Goal: Task Accomplishment & Management: Use online tool/utility

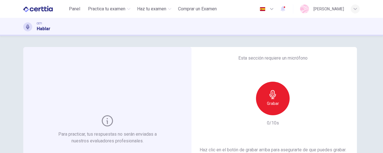
click at [263, 100] on div "Grabar" at bounding box center [273, 99] width 34 height 34
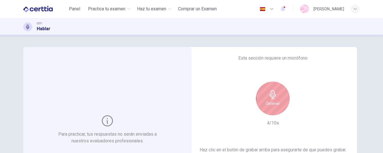
click at [263, 100] on div "Detener" at bounding box center [273, 99] width 34 height 34
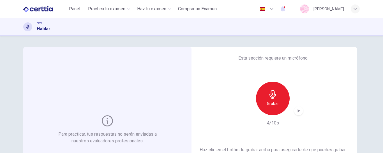
click at [263, 100] on div "Grabar" at bounding box center [273, 99] width 34 height 34
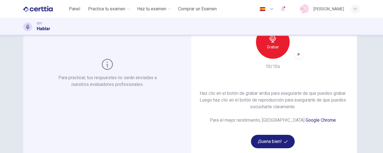
scroll to position [59, 0]
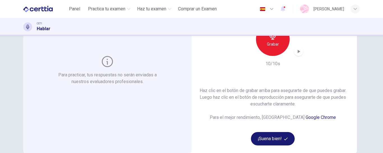
click at [264, 140] on button "¡Suena bien!" at bounding box center [273, 138] width 44 height 13
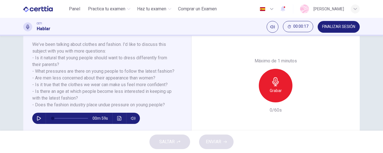
scroll to position [88, 0]
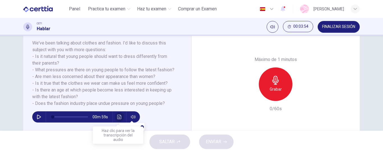
click at [120, 118] on button "Haz clic para ver la transcripción del audio" at bounding box center [119, 117] width 9 height 11
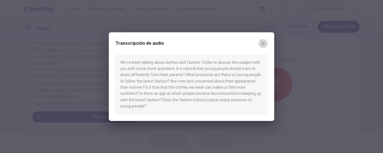
click at [261, 46] on icon "button" at bounding box center [263, 43] width 4 height 4
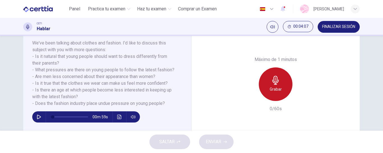
click at [266, 82] on div "Grabar" at bounding box center [276, 85] width 34 height 34
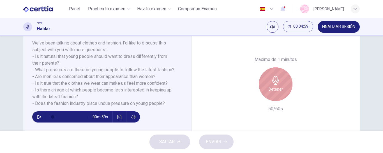
click at [272, 86] on h6 "Detener" at bounding box center [276, 89] width 14 height 7
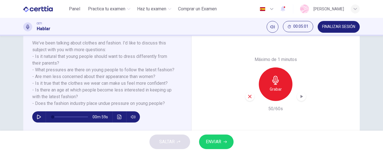
click at [251, 95] on icon "button" at bounding box center [249, 96] width 5 height 5
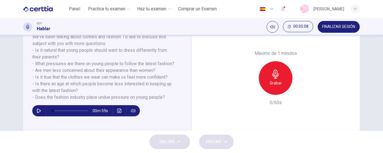
scroll to position [75, 0]
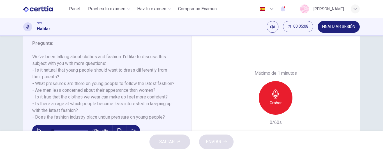
click at [283, 93] on div "Grabar" at bounding box center [276, 98] width 34 height 34
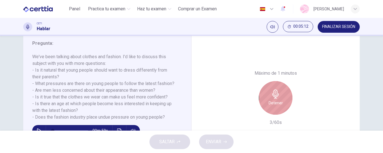
click at [281, 97] on div "Detener" at bounding box center [276, 98] width 34 height 34
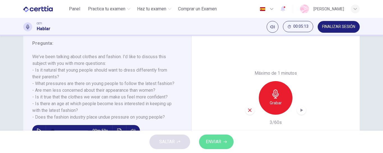
click at [225, 137] on button "ENVIAR" at bounding box center [216, 142] width 35 height 15
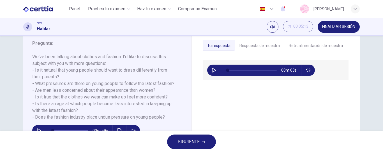
click at [200, 139] on span "SIGUIENTE" at bounding box center [189, 142] width 22 height 8
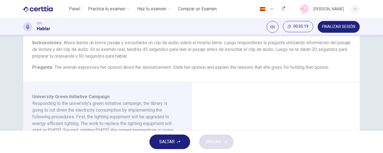
scroll to position [47, 0]
drag, startPoint x: 379, startPoint y: 77, endPoint x: 377, endPoint y: 84, distance: 7.3
click at [377, 84] on div "Pregunta 2 Tipo de pregunta : Integrated 2 Instrucciones : Ahora leerás un brev…" at bounding box center [191, 83] width 383 height 95
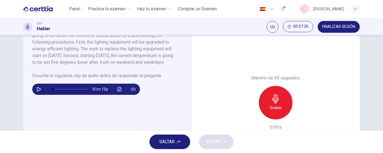
scroll to position [117, 0]
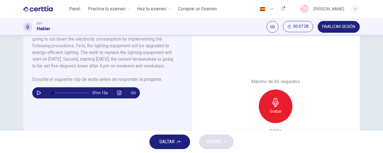
click at [38, 95] on icon "button" at bounding box center [39, 93] width 4 height 4
drag, startPoint x: 53, startPoint y: 100, endPoint x: 43, endPoint y: 96, distance: 11.3
click at [43, 96] on div "01m 15s" at bounding box center [86, 93] width 108 height 11
drag, startPoint x: 54, startPoint y: 99, endPoint x: 42, endPoint y: 100, distance: 12.9
click at [42, 99] on div "01m 15s" at bounding box center [86, 93] width 108 height 11
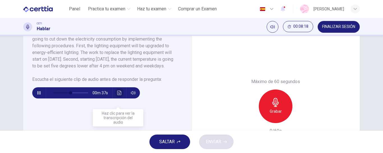
click at [117, 95] on icon "Haz clic para ver la transcripción del audio" at bounding box center [119, 93] width 4 height 4
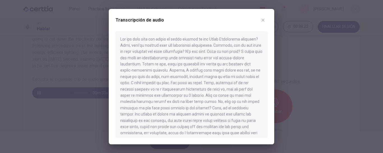
click at [267, 17] on div "Transcripción de audio" at bounding box center [192, 24] width 152 height 16
click at [260, 20] on button "button" at bounding box center [263, 20] width 9 height 9
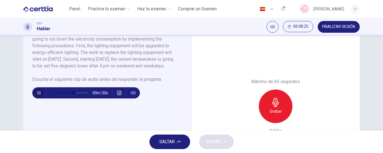
click at [38, 95] on icon "button" at bounding box center [39, 93] width 4 height 4
click at [124, 98] on div "00m 30s" at bounding box center [86, 93] width 108 height 11
click at [118, 95] on icon "Haz clic para ver la transcripción del audio" at bounding box center [119, 93] width 4 height 4
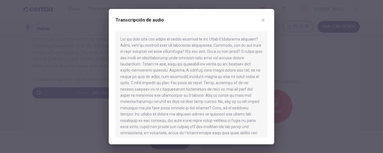
drag, startPoint x: 264, startPoint y: 82, endPoint x: 270, endPoint y: 129, distance: 47.0
click at [270, 129] on div "Transcripción de audio" at bounding box center [192, 77] width 166 height 136
click at [265, 22] on icon "button" at bounding box center [263, 20] width 4 height 4
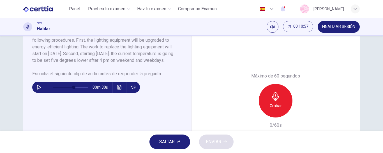
scroll to position [124, 0]
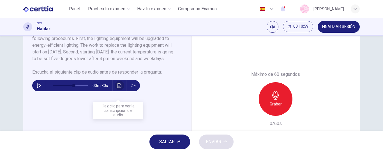
click at [119, 88] on icon "Haz clic para ver la transcripción del audio" at bounding box center [119, 86] width 4 height 4
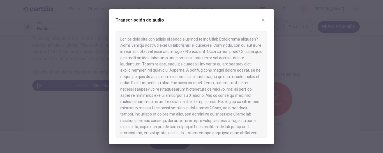
click at [263, 22] on icon "button" at bounding box center [263, 20] width 4 height 4
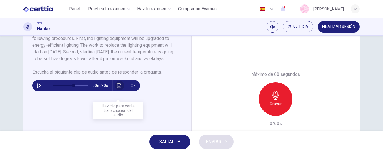
click at [120, 88] on icon "Haz clic para ver la transcripción del audio" at bounding box center [119, 86] width 4 height 4
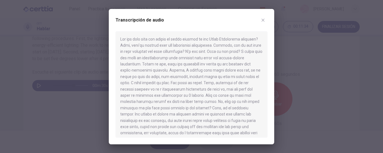
click at [262, 19] on icon "button" at bounding box center [263, 20] width 4 height 4
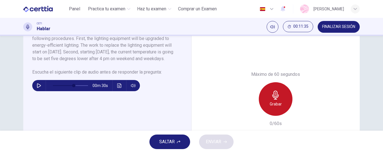
click at [272, 98] on icon "button" at bounding box center [275, 95] width 9 height 9
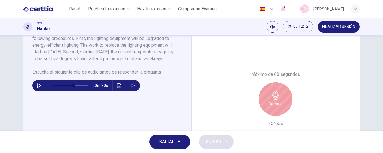
click at [272, 98] on icon "button" at bounding box center [275, 95] width 9 height 9
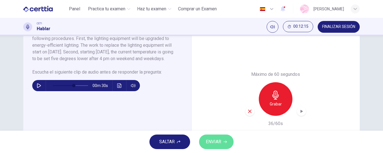
click at [207, 145] on span "ENVIAR" at bounding box center [213, 142] width 15 height 8
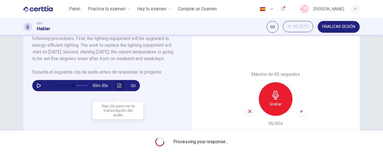
click at [117, 88] on icon "Haz clic para ver la transcripción del audio" at bounding box center [119, 86] width 4 height 4
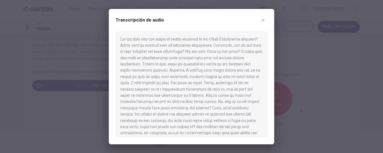
drag, startPoint x: 268, startPoint y: 63, endPoint x: 274, endPoint y: 74, distance: 11.9
click at [274, 74] on div "Transcripción de audio" at bounding box center [192, 77] width 166 height 136
click at [262, 20] on icon "button" at bounding box center [263, 20] width 4 height 4
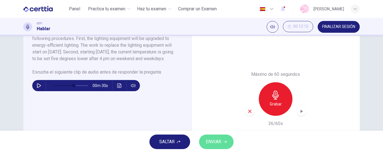
click at [214, 141] on span "ENVIAR" at bounding box center [213, 142] width 15 height 8
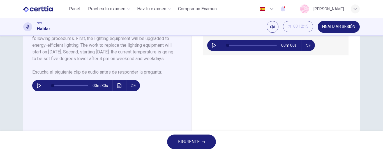
type input "*"
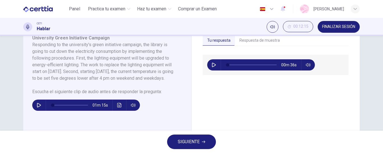
scroll to position [100, 0]
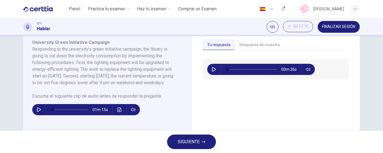
click at [377, 81] on div "Pregunta 2 Tipo de pregunta : Integrated 2 Instrucciones : Ahora leerás un brev…" at bounding box center [191, 83] width 383 height 95
click at [241, 47] on button "Respuesta de muestra" at bounding box center [259, 45] width 49 height 12
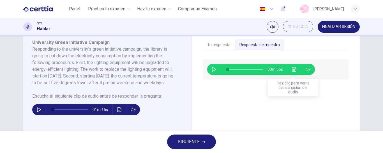
click at [292, 69] on icon "Haz clic para ver la transcripción del audio" at bounding box center [294, 69] width 4 height 4
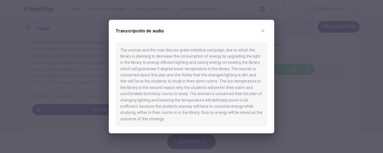
click at [194, 88] on div "The woman and the man discuss green initiative campaign, due to which the libra…" at bounding box center [192, 84] width 152 height 85
click at [263, 36] on div "Transcripción de audio" at bounding box center [192, 34] width 152 height 16
click at [263, 33] on button "button" at bounding box center [263, 30] width 9 height 9
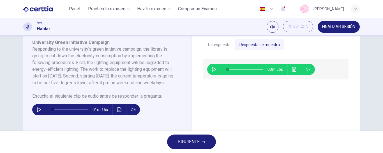
click at [294, 70] on icon "Haz clic para ver la transcripción del audio" at bounding box center [294, 69] width 4 height 4
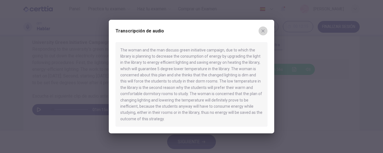
click at [265, 32] on button "button" at bounding box center [263, 30] width 9 height 9
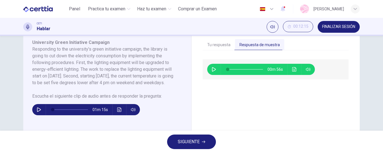
click at [172, 151] on div "SIGUIENTE" at bounding box center [191, 142] width 383 height 22
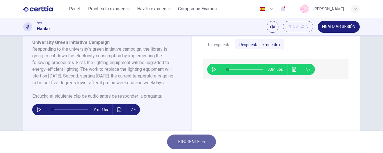
click at [180, 142] on span "SIGUIENTE" at bounding box center [189, 142] width 22 height 8
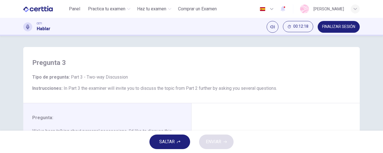
drag, startPoint x: 180, startPoint y: 142, endPoint x: 383, endPoint y: 86, distance: 211.1
click at [383, 86] on div "Panel Practica tu examen Haz tu examen Comprar un Examen Español ** ​ [PERSON_N…" at bounding box center [191, 76] width 383 height 153
drag, startPoint x: 380, startPoint y: 44, endPoint x: 383, endPoint y: 94, distance: 50.0
click at [383, 94] on div "Pregunta 3 Tipo de pregunta : Part 3 - Two-way Discussion Instrucciones : In Pa…" at bounding box center [191, 83] width 383 height 95
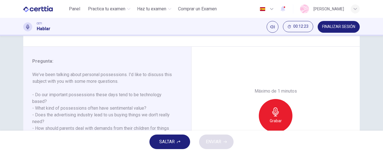
scroll to position [44, 0]
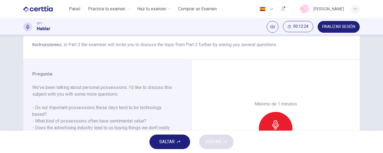
click at [172, 144] on span "SALTAR" at bounding box center [166, 142] width 15 height 8
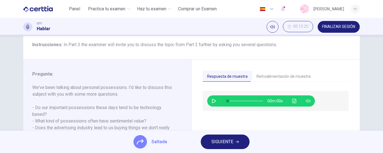
click at [238, 137] on button "SIGUIENTE" at bounding box center [225, 142] width 49 height 15
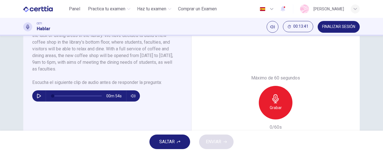
scroll to position [118, 0]
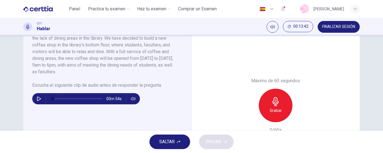
click at [32, 100] on div "00m 54s" at bounding box center [86, 98] width 108 height 11
click at [38, 100] on icon "button" at bounding box center [39, 99] width 4 height 4
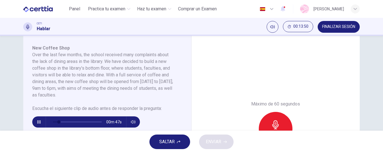
scroll to position [92, 0]
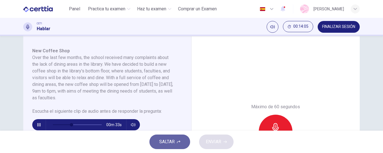
click at [173, 139] on span "SALTAR" at bounding box center [166, 142] width 15 height 8
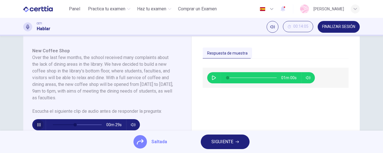
click at [37, 122] on button "button" at bounding box center [39, 125] width 9 height 11
type input "**"
click at [211, 73] on button "button" at bounding box center [214, 77] width 9 height 11
click at [231, 79] on span at bounding box center [232, 77] width 3 height 3
click at [215, 78] on button "button" at bounding box center [214, 77] width 9 height 11
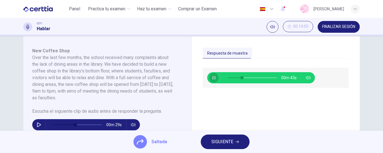
type input "**"
click at [210, 143] on button "SIGUIENTE" at bounding box center [225, 142] width 49 height 15
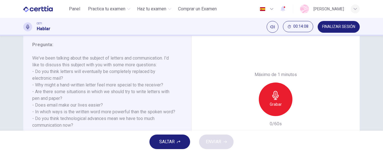
scroll to position [76, 0]
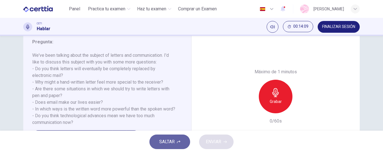
click at [171, 145] on span "SALTAR" at bounding box center [166, 142] width 15 height 8
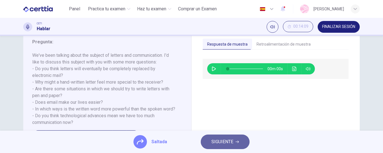
click at [232, 144] on span "SIGUIENTE" at bounding box center [223, 142] width 22 height 8
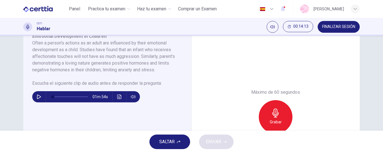
scroll to position [104, 0]
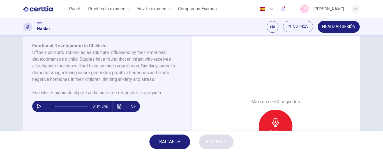
click at [160, 142] on span "SALTAR" at bounding box center [166, 142] width 15 height 8
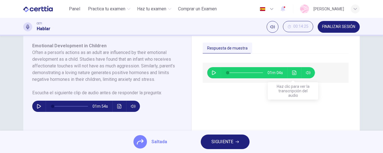
click at [295, 76] on button "Haz clic para ver la transcripción del audio" at bounding box center [294, 72] width 9 height 11
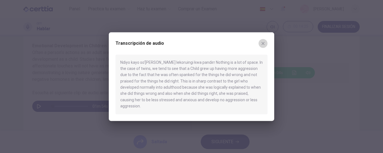
click at [263, 48] on button "button" at bounding box center [263, 43] width 9 height 9
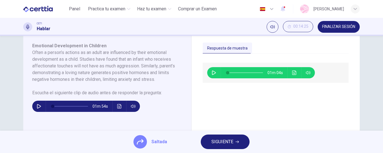
click at [230, 141] on span "SIGUIENTE" at bounding box center [223, 142] width 22 height 8
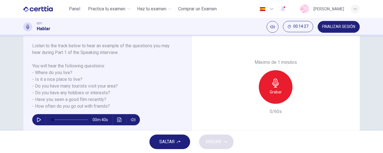
scroll to position [84, 0]
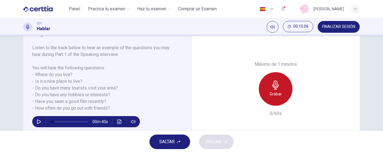
click at [271, 88] on icon "button" at bounding box center [275, 85] width 9 height 9
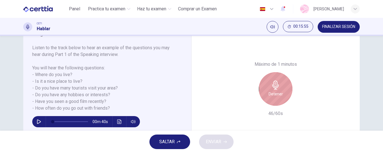
click at [271, 88] on icon "button" at bounding box center [275, 85] width 9 height 9
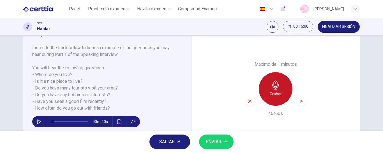
click at [271, 88] on icon "button" at bounding box center [275, 85] width 9 height 9
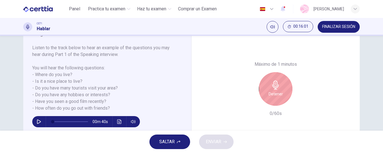
click at [271, 88] on icon "button" at bounding box center [275, 85] width 9 height 9
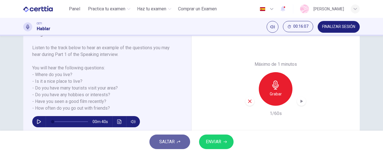
click at [170, 143] on span "SALTAR" at bounding box center [166, 142] width 15 height 8
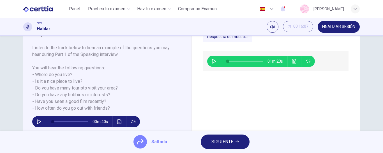
click at [234, 139] on button "SIGUIENTE" at bounding box center [225, 142] width 49 height 15
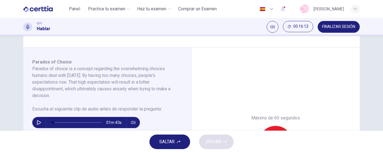
scroll to position [79, 0]
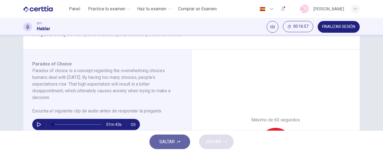
click at [166, 140] on span "SALTAR" at bounding box center [166, 142] width 15 height 8
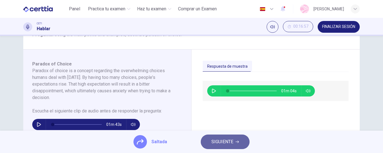
click at [217, 143] on span "SIGUIENTE" at bounding box center [223, 142] width 22 height 8
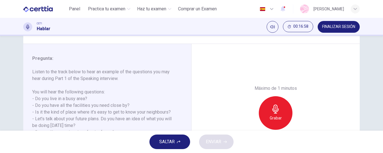
scroll to position [60, 0]
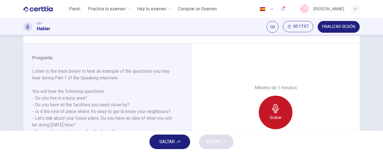
click at [274, 114] on h6 "Grabar" at bounding box center [276, 117] width 12 height 7
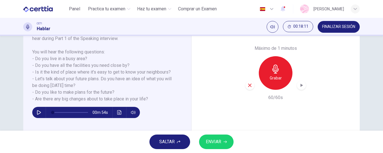
scroll to position [97, 0]
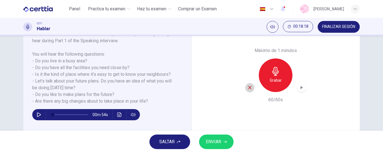
click at [248, 87] on icon "button" at bounding box center [249, 87] width 3 height 3
click at [265, 85] on div "Grabar" at bounding box center [276, 76] width 34 height 34
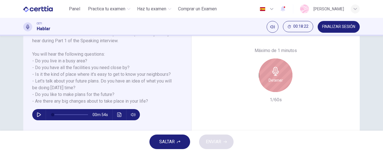
click at [276, 69] on icon "button" at bounding box center [275, 71] width 6 height 9
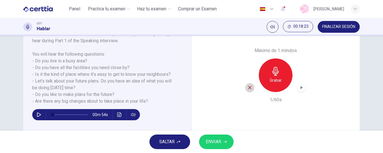
click at [251, 87] on icon "button" at bounding box center [249, 87] width 5 height 5
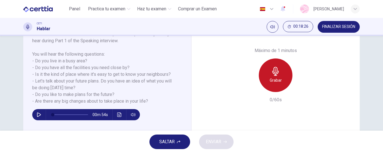
click at [270, 78] on h6 "Grabar" at bounding box center [276, 80] width 12 height 7
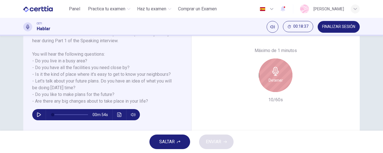
click at [269, 78] on h6 "Detener" at bounding box center [276, 80] width 14 height 7
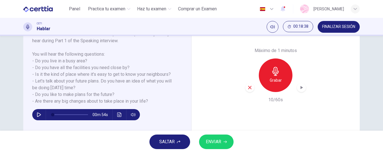
click at [249, 89] on icon "button" at bounding box center [249, 87] width 5 height 5
click at [270, 81] on h6 "Grabar" at bounding box center [276, 80] width 12 height 7
click at [295, 88] on div "Grabar" at bounding box center [276, 76] width 61 height 34
click at [302, 87] on icon "button" at bounding box center [302, 88] width 6 height 6
click at [249, 88] on icon "button" at bounding box center [249, 87] width 5 height 5
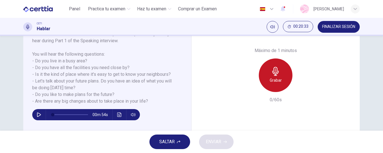
click at [273, 82] on h6 "Grabar" at bounding box center [276, 80] width 12 height 7
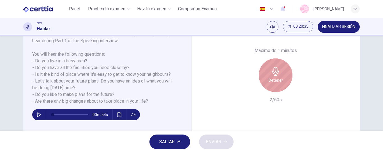
click at [272, 80] on h6 "Detener" at bounding box center [276, 80] width 14 height 7
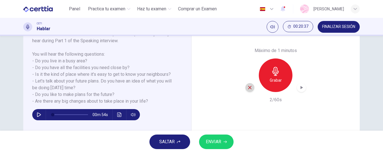
click at [248, 86] on icon "button" at bounding box center [249, 87] width 5 height 5
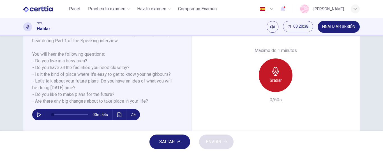
click at [272, 86] on div "Grabar" at bounding box center [276, 76] width 34 height 34
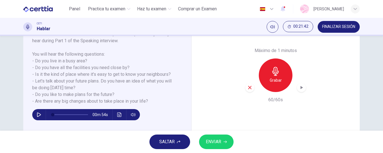
click at [279, 81] on h6 "Grabar" at bounding box center [276, 80] width 12 height 7
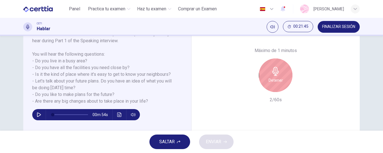
click at [279, 81] on h6 "Detener" at bounding box center [276, 80] width 14 height 7
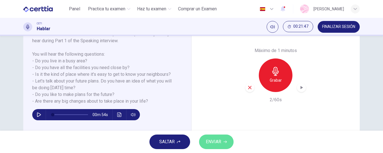
click at [212, 138] on button "ENVIAR" at bounding box center [216, 142] width 35 height 15
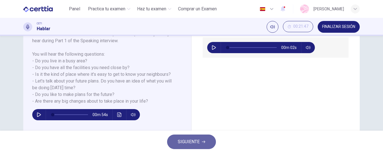
click at [194, 136] on button "SIGUIENTE" at bounding box center [191, 142] width 49 height 15
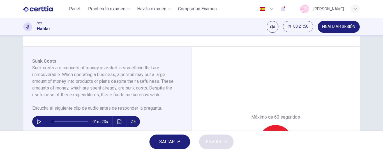
scroll to position [79, 0]
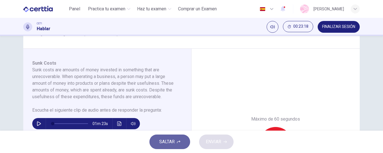
click at [168, 138] on span "SALTAR" at bounding box center [166, 142] width 15 height 8
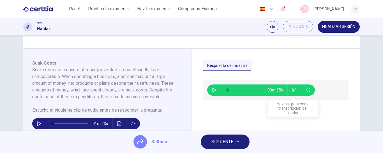
click at [295, 91] on button "Haz clic para ver la transcripción del audio" at bounding box center [294, 90] width 9 height 11
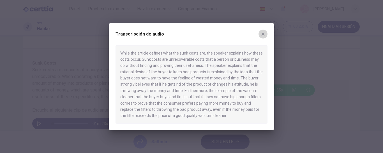
click at [263, 33] on icon "button" at bounding box center [263, 34] width 4 height 4
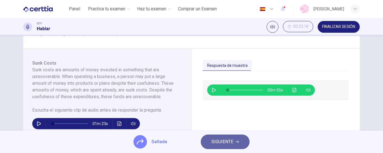
click at [216, 139] on span "SIGUIENTE" at bounding box center [223, 142] width 22 height 8
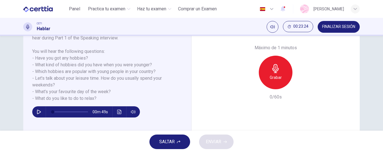
scroll to position [94, 0]
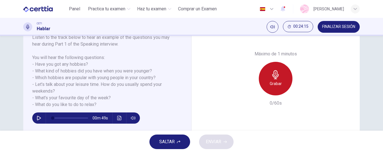
click at [270, 83] on h6 "Grabar" at bounding box center [276, 84] width 12 height 7
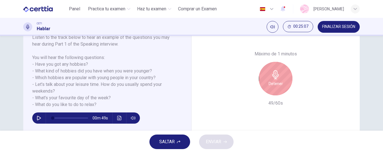
click at [261, 88] on div "Detener" at bounding box center [276, 79] width 34 height 34
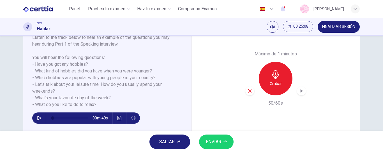
click at [247, 91] on icon "button" at bounding box center [249, 91] width 5 height 5
click at [167, 139] on span "SALTAR" at bounding box center [166, 142] width 15 height 8
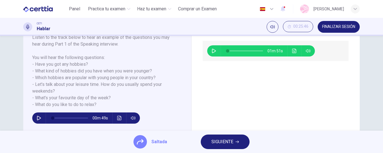
click at [212, 145] on span "SIGUIENTE" at bounding box center [223, 142] width 22 height 8
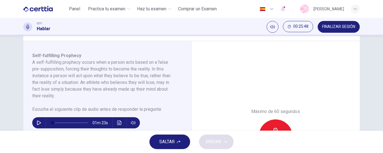
scroll to position [89, 0]
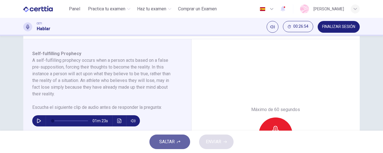
click at [166, 143] on span "SALTAR" at bounding box center [166, 142] width 15 height 8
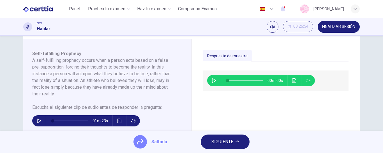
click at [288, 81] on div "00m 00s" at bounding box center [261, 80] width 108 height 11
click at [293, 81] on icon "Haz clic para ver la transcripción del audio" at bounding box center [294, 81] width 4 height 4
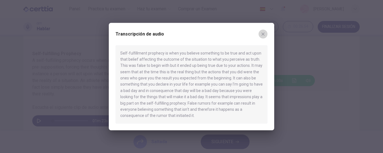
click at [264, 35] on icon "button" at bounding box center [263, 34] width 3 height 3
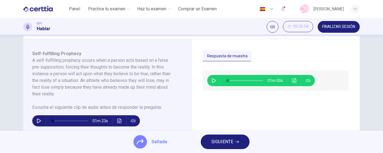
click at [222, 144] on span "SIGUIENTE" at bounding box center [223, 142] width 22 height 8
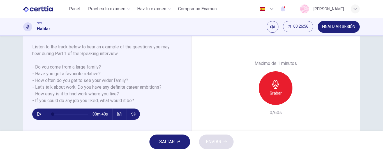
scroll to position [84, 0]
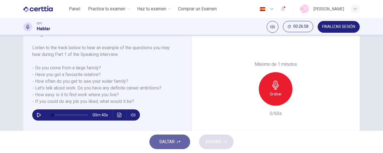
click at [181, 145] on button "SALTAR" at bounding box center [170, 142] width 41 height 15
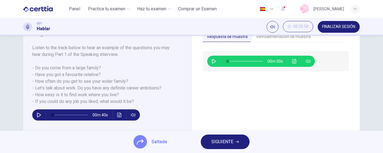
click at [223, 145] on span "SIGUIENTE" at bounding box center [223, 142] width 22 height 8
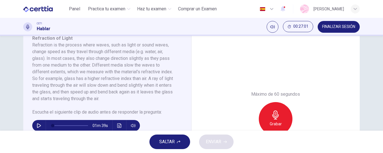
scroll to position [110, 0]
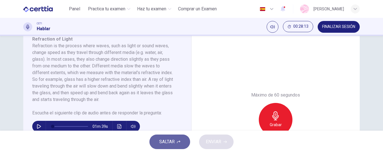
click at [167, 144] on span "SALTAR" at bounding box center [166, 142] width 15 height 8
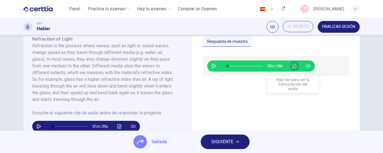
click at [292, 65] on icon "Haz clic para ver la transcripción del audio" at bounding box center [294, 66] width 4 height 4
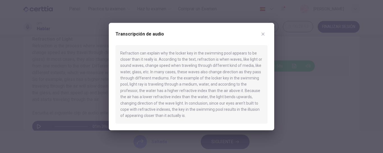
click at [264, 34] on icon "button" at bounding box center [263, 34] width 4 height 4
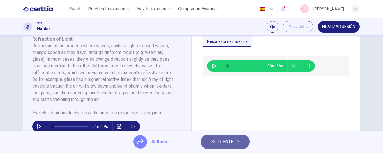
click at [221, 138] on button "SIGUIENTE" at bounding box center [225, 142] width 49 height 15
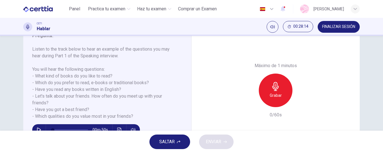
scroll to position [91, 0]
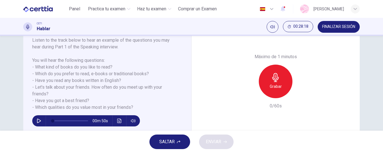
click at [165, 145] on span "SALTAR" at bounding box center [166, 142] width 15 height 8
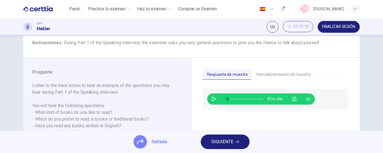
scroll to position [45, 0]
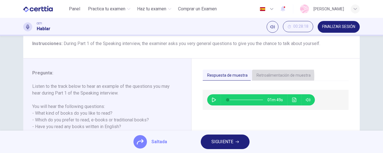
click at [261, 76] on button "Retroalimentación de muestra" at bounding box center [283, 76] width 63 height 12
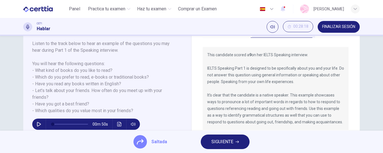
scroll to position [87, 0]
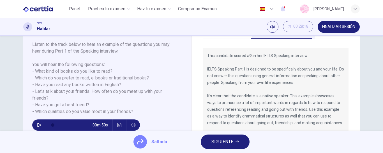
click at [222, 64] on p "This candidate scored a 9 on her IELTS Speaking interview. IELTS Speaking Part …" at bounding box center [275, 89] width 137 height 74
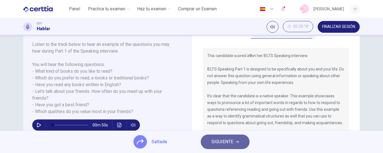
click at [244, 142] on button "SIGUIENTE" at bounding box center [225, 142] width 49 height 15
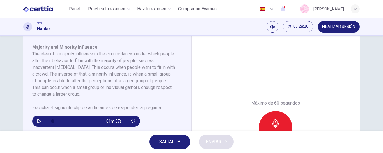
scroll to position [92, 0]
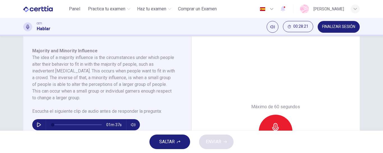
click at [171, 146] on button "SALTAR" at bounding box center [170, 142] width 41 height 15
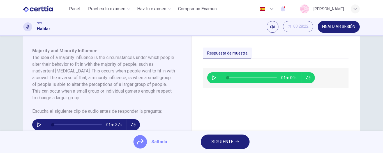
click at [216, 138] on button "SIGUIENTE" at bounding box center [225, 142] width 49 height 15
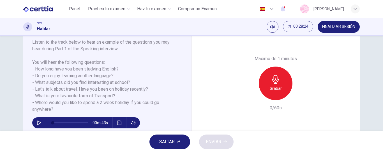
scroll to position [90, 0]
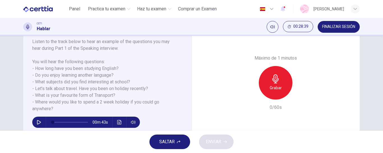
click at [270, 89] on h6 "Grabar" at bounding box center [276, 88] width 12 height 7
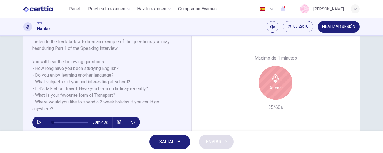
click at [255, 91] on div "Detener" at bounding box center [276, 83] width 61 height 34
click at [261, 90] on div "Detener" at bounding box center [276, 83] width 34 height 34
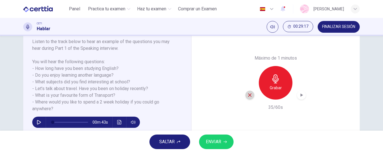
click at [246, 95] on div "button" at bounding box center [250, 95] width 9 height 9
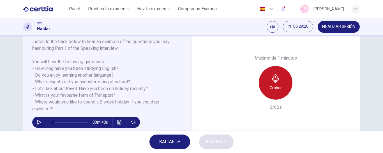
click at [280, 90] on h6 "Grabar" at bounding box center [276, 88] width 12 height 7
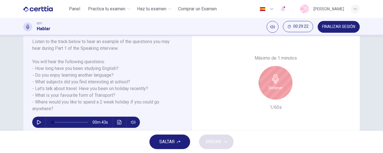
click at [259, 88] on div "Detener" at bounding box center [276, 83] width 34 height 34
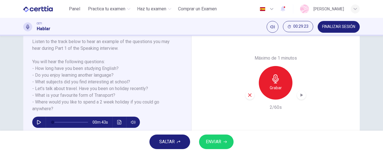
click at [252, 94] on div "button" at bounding box center [250, 95] width 9 height 9
click at [266, 83] on div "Grabar" at bounding box center [276, 83] width 34 height 34
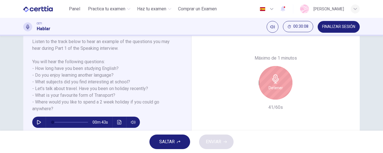
click at [274, 83] on icon "button" at bounding box center [275, 79] width 6 height 9
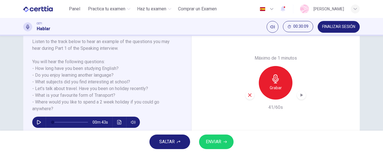
click at [246, 98] on div "button" at bounding box center [250, 95] width 9 height 9
click at [283, 88] on div "Grabar" at bounding box center [276, 83] width 34 height 34
click at [270, 88] on h6 "Grabar" at bounding box center [276, 88] width 12 height 7
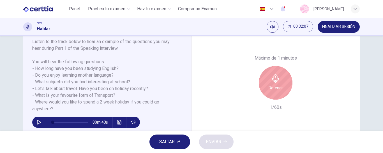
click at [269, 88] on h6 "Detener" at bounding box center [276, 88] width 14 height 7
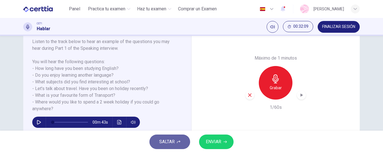
click at [176, 143] on button "SALTAR" at bounding box center [170, 142] width 41 height 15
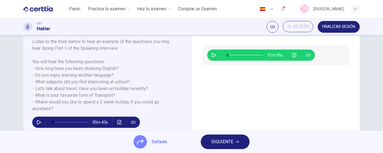
click at [234, 139] on button "SIGUIENTE" at bounding box center [225, 142] width 49 height 15
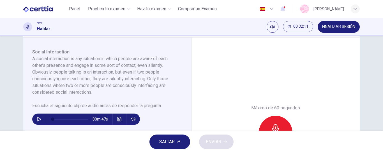
scroll to position [93, 0]
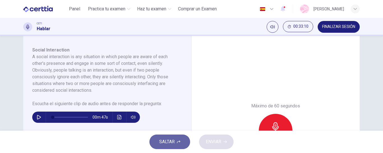
click at [169, 145] on span "SALTAR" at bounding box center [166, 142] width 15 height 8
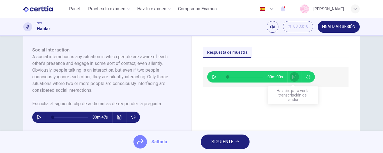
click at [295, 78] on icon "Haz clic para ver la transcripción del audio" at bounding box center [294, 77] width 4 height 4
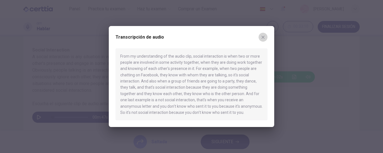
click at [264, 38] on icon "button" at bounding box center [263, 37] width 4 height 4
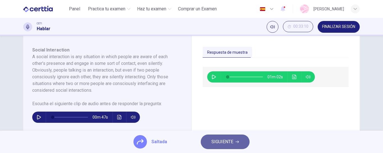
click at [238, 136] on button "SIGUIENTE" at bounding box center [225, 142] width 49 height 15
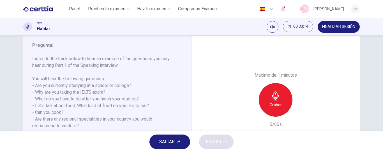
scroll to position [78, 0]
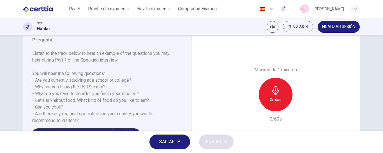
click at [165, 138] on button "SALTAR" at bounding box center [170, 142] width 41 height 15
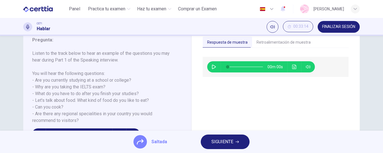
click at [228, 140] on span "SIGUIENTE" at bounding box center [223, 142] width 22 height 8
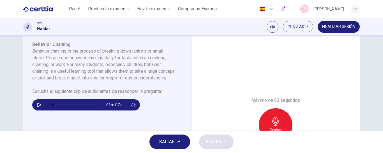
scroll to position [95, 0]
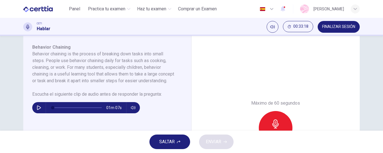
click at [163, 143] on span "SALTAR" at bounding box center [166, 142] width 15 height 8
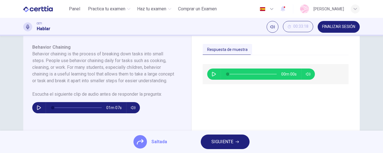
click at [231, 135] on button "SIGUIENTE" at bounding box center [225, 142] width 49 height 15
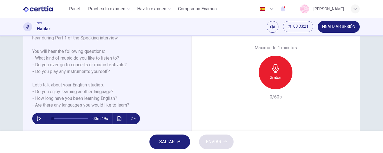
scroll to position [102, 0]
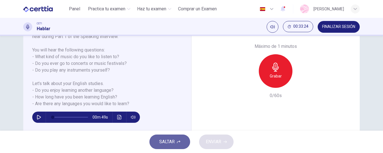
click at [173, 142] on span "SALTAR" at bounding box center [166, 142] width 15 height 8
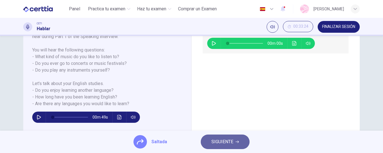
click at [220, 143] on span "SIGUIENTE" at bounding box center [223, 142] width 22 height 8
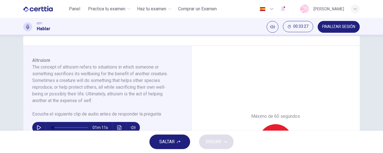
scroll to position [92, 0]
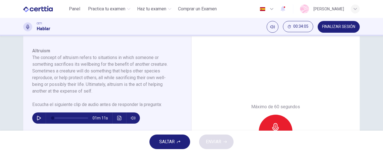
click at [172, 136] on button "SALTAR" at bounding box center [170, 142] width 41 height 15
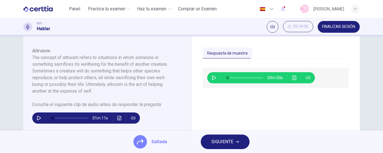
click at [297, 79] on button "Haz clic para ver la transcripción del audio" at bounding box center [294, 77] width 9 height 11
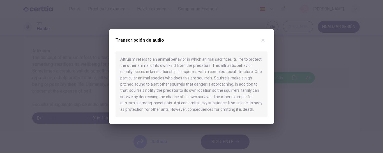
click at [263, 40] on icon "button" at bounding box center [263, 40] width 4 height 4
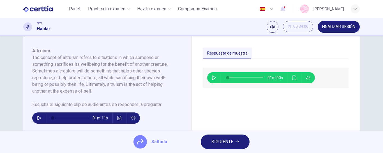
click at [223, 143] on span "SIGUIENTE" at bounding box center [223, 142] width 22 height 8
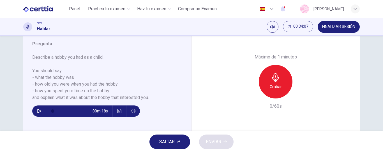
scroll to position [104, 0]
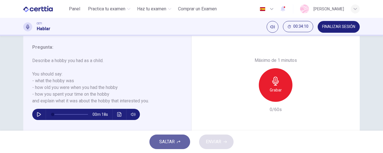
click at [185, 138] on button "SALTAR" at bounding box center [170, 142] width 41 height 15
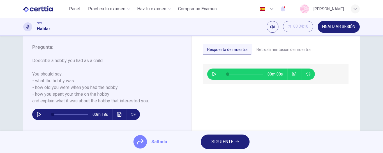
click at [250, 140] on div "Saltada SIGUIENTE" at bounding box center [191, 142] width 383 height 22
click at [244, 141] on button "SIGUIENTE" at bounding box center [225, 142] width 49 height 15
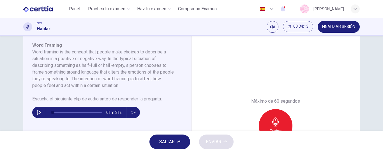
scroll to position [98, 0]
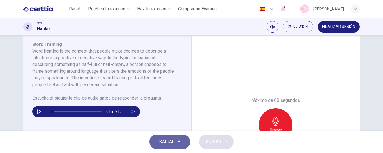
click at [172, 138] on span "SALTAR" at bounding box center [166, 142] width 15 height 8
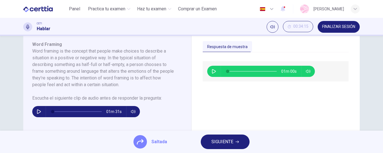
click at [218, 139] on span "SIGUIENTE" at bounding box center [223, 142] width 22 height 8
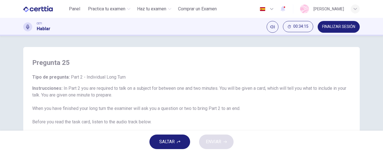
scroll to position [90, 0]
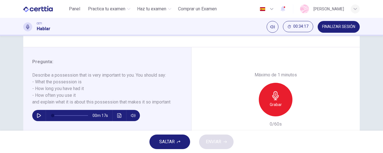
click at [164, 145] on span "SALTAR" at bounding box center [166, 142] width 15 height 8
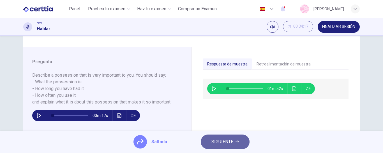
click at [226, 143] on span "SIGUIENTE" at bounding box center [223, 142] width 22 height 8
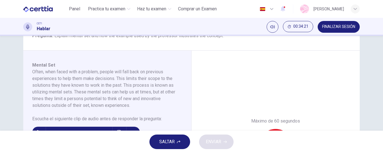
scroll to position [95, 0]
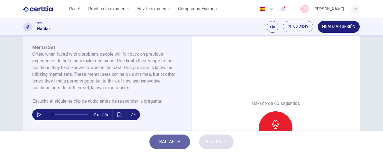
click at [169, 138] on button "SALTAR" at bounding box center [170, 142] width 41 height 15
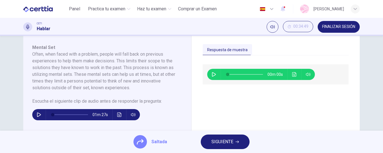
click at [291, 75] on button "Haz clic para ver la transcripción del audio" at bounding box center [294, 74] width 9 height 11
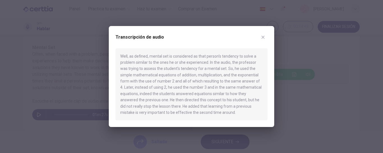
click at [265, 38] on icon "button" at bounding box center [263, 37] width 4 height 4
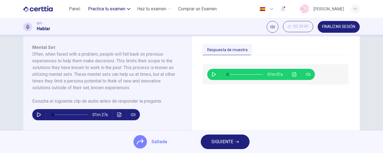
click at [97, 12] on span "Practica tu examen" at bounding box center [106, 9] width 37 height 7
click at [239, 139] on button "SIGUIENTE" at bounding box center [225, 142] width 49 height 15
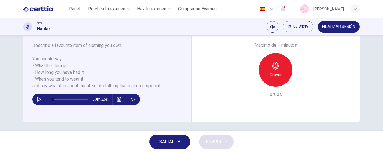
scroll to position [122, 0]
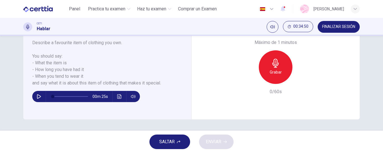
click at [175, 144] on button "SALTAR" at bounding box center [170, 142] width 41 height 15
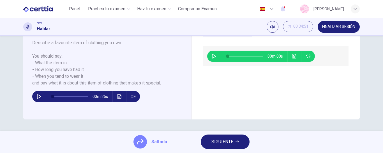
click at [244, 140] on button "SIGUIENTE" at bounding box center [225, 142] width 49 height 15
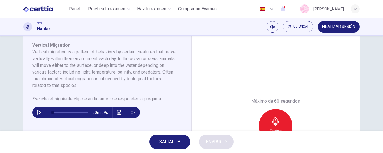
scroll to position [95, 0]
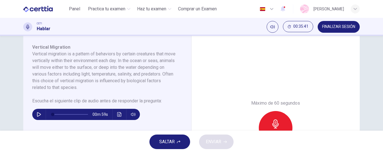
click at [173, 144] on span "SALTAR" at bounding box center [166, 142] width 15 height 8
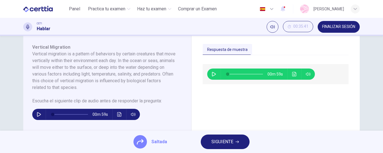
click at [228, 149] on button "SIGUIENTE" at bounding box center [225, 142] width 49 height 15
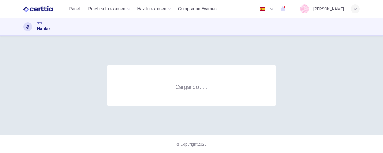
scroll to position [0, 0]
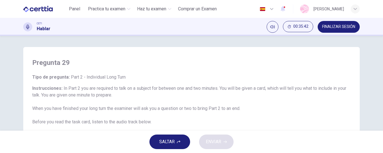
drag, startPoint x: 378, startPoint y: 57, endPoint x: 383, endPoint y: 76, distance: 19.7
click at [383, 76] on div "Pregunta 29 Tipo de pregunta : Part 2 - Individual Long Turn Instrucciones : In…" at bounding box center [191, 83] width 383 height 95
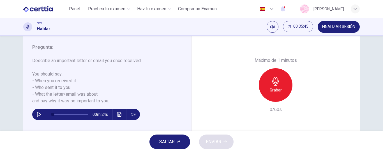
scroll to position [109, 0]
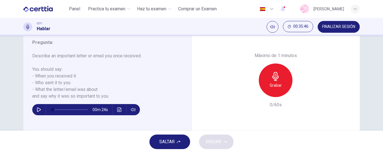
click at [163, 139] on span "SALTAR" at bounding box center [166, 142] width 15 height 8
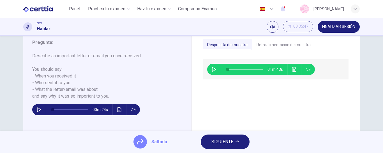
click at [228, 135] on button "SIGUIENTE" at bounding box center [225, 142] width 49 height 15
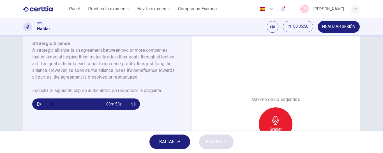
scroll to position [97, 0]
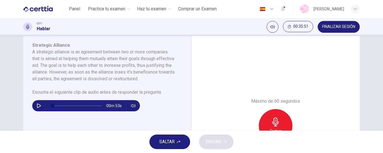
click at [181, 138] on button "SALTAR" at bounding box center [170, 142] width 41 height 15
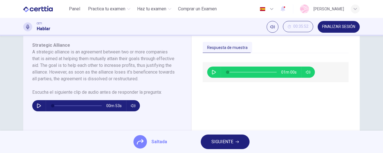
click at [221, 147] on button "SIGUIENTE" at bounding box center [225, 142] width 49 height 15
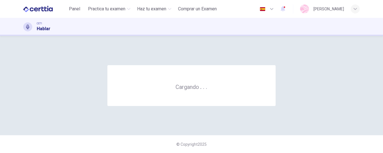
scroll to position [0, 0]
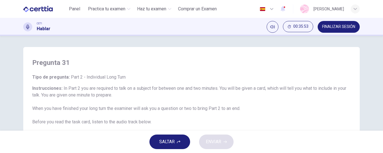
drag, startPoint x: 380, startPoint y: 97, endPoint x: 383, endPoint y: 108, distance: 11.5
click at [379, 118] on div "Pregunta 31 Tipo de pregunta : Part 2 - Individual Long Turn Instrucciones : In…" at bounding box center [191, 83] width 383 height 95
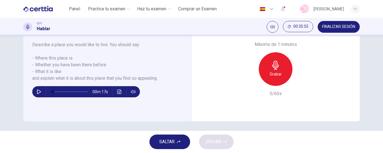
scroll to position [122, 0]
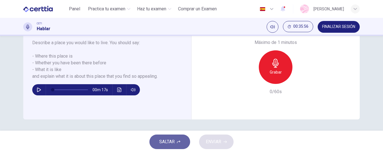
click at [168, 137] on button "SALTAR" at bounding box center [170, 142] width 41 height 15
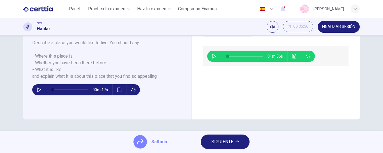
click at [220, 145] on span "SIGUIENTE" at bounding box center [223, 142] width 22 height 8
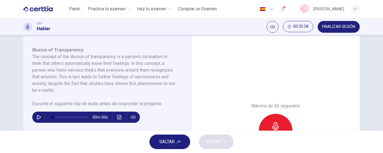
scroll to position [95, 0]
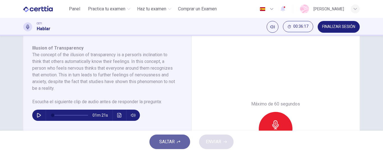
click at [164, 136] on button "SALTAR" at bounding box center [170, 142] width 41 height 15
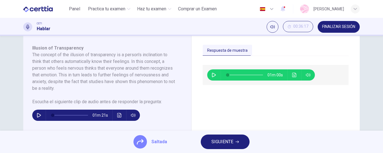
click at [290, 76] on button "Haz clic para ver la transcripción del audio" at bounding box center [294, 75] width 9 height 11
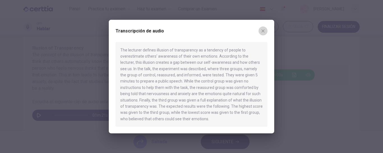
click at [263, 31] on icon "button" at bounding box center [263, 30] width 3 height 3
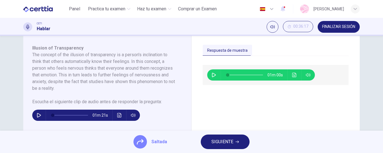
click at [227, 145] on span "SIGUIENTE" at bounding box center [223, 142] width 22 height 8
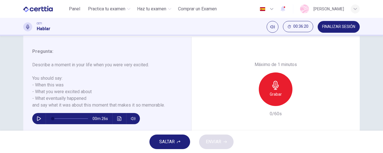
scroll to position [122, 0]
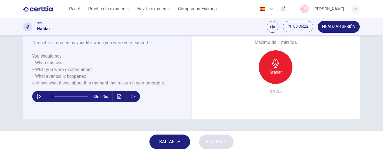
click at [161, 144] on span "SALTAR" at bounding box center [166, 142] width 15 height 8
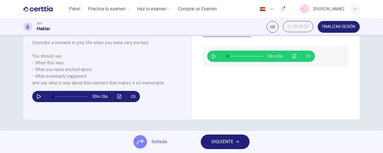
click at [224, 138] on button "SIGUIENTE" at bounding box center [225, 142] width 49 height 15
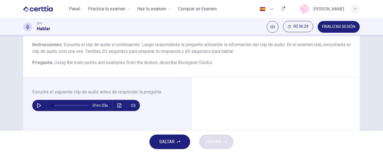
scroll to position [43, 0]
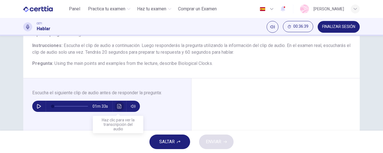
click at [115, 106] on button "Haz clic para ver la transcripción del audio" at bounding box center [119, 106] width 9 height 11
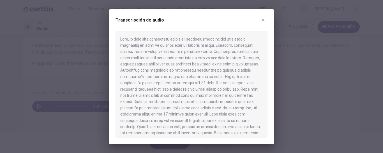
click at [100, 84] on div at bounding box center [191, 76] width 383 height 153
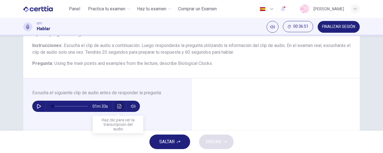
click at [119, 108] on icon "Haz clic para ver la transcripción del audio" at bounding box center [119, 106] width 4 height 4
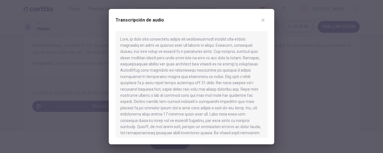
scroll to position [16, 0]
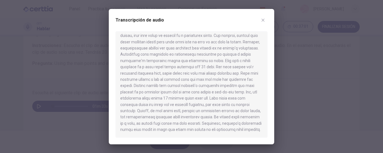
click at [263, 18] on icon "button" at bounding box center [263, 20] width 4 height 4
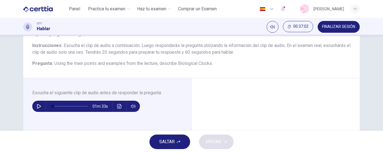
click at [163, 145] on span "SALTAR" at bounding box center [166, 142] width 15 height 8
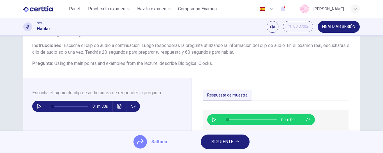
click at [236, 138] on button "SIGUIENTE" at bounding box center [225, 142] width 49 height 15
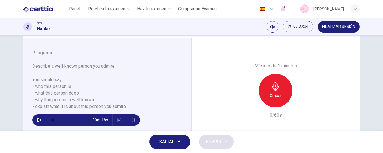
scroll to position [100, 0]
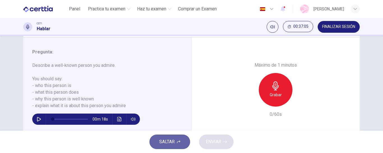
click at [157, 138] on button "SALTAR" at bounding box center [170, 142] width 41 height 15
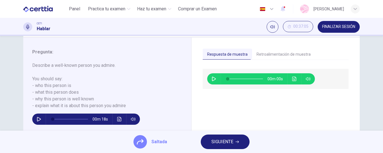
click at [240, 147] on button "SIGUIENTE" at bounding box center [225, 142] width 49 height 15
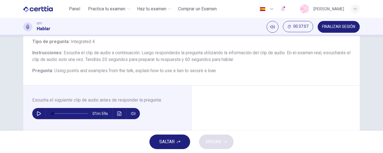
scroll to position [39, 0]
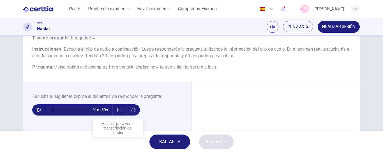
click at [119, 113] on button "Haz clic para ver la transcripción del audio" at bounding box center [119, 110] width 9 height 11
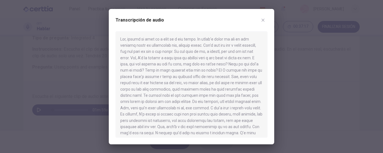
click at [267, 81] on div at bounding box center [192, 84] width 152 height 107
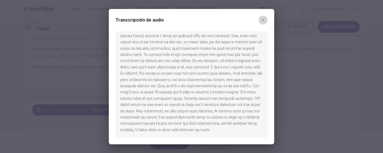
click at [266, 19] on button "button" at bounding box center [263, 20] width 9 height 9
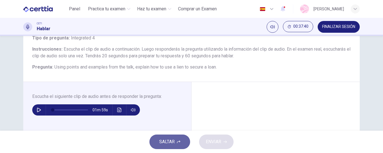
click at [155, 145] on button "SALTAR" at bounding box center [170, 142] width 41 height 15
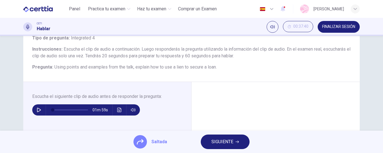
click at [218, 142] on span "SIGUIENTE" at bounding box center [223, 142] width 22 height 8
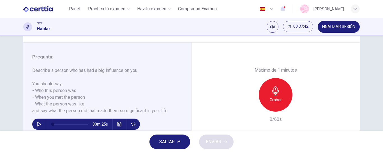
scroll to position [96, 0]
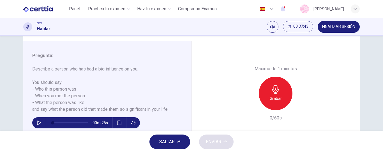
click at [181, 141] on button "SALTAR" at bounding box center [170, 142] width 41 height 15
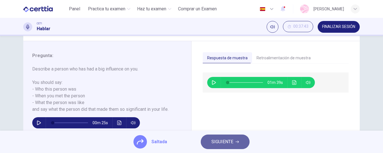
click at [242, 137] on button "SIGUIENTE" at bounding box center [225, 142] width 49 height 15
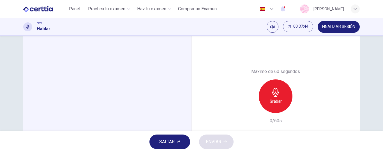
scroll to position [63, 0]
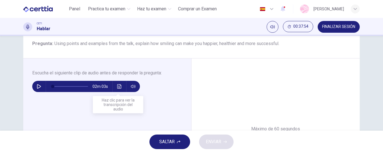
click at [119, 86] on icon "Haz clic para ver la transcripción del audio" at bounding box center [119, 86] width 4 height 4
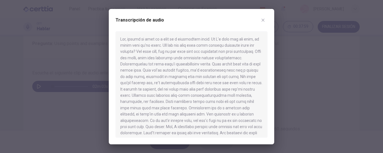
scroll to position [54, 0]
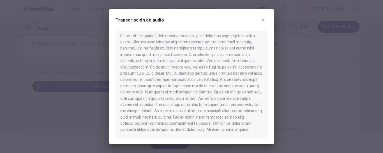
click at [264, 23] on button "button" at bounding box center [263, 20] width 9 height 9
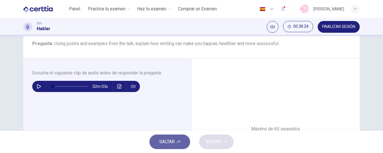
click at [173, 136] on button "SALTAR" at bounding box center [170, 142] width 41 height 15
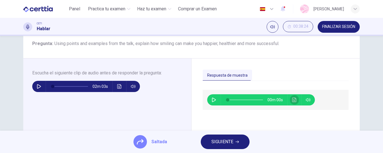
click at [293, 100] on icon "Haz clic para ver la transcripción del audio" at bounding box center [294, 100] width 4 height 4
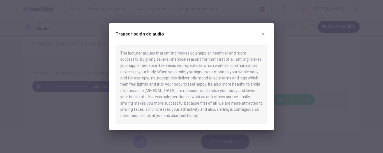
click at [263, 32] on icon "button" at bounding box center [263, 34] width 4 height 4
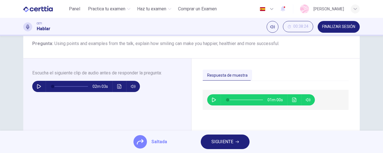
click at [231, 136] on button "SIGUIENTE" at bounding box center [225, 142] width 49 height 15
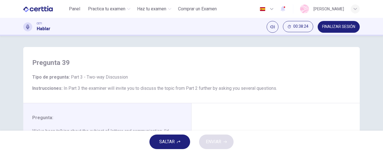
scroll to position [79, 0]
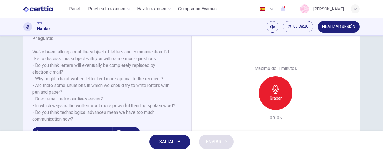
click at [169, 144] on span "SALTAR" at bounding box center [166, 142] width 15 height 8
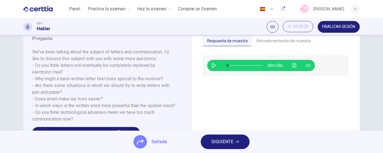
click at [231, 141] on span "SIGUIENTE" at bounding box center [223, 142] width 22 height 8
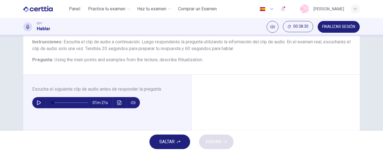
scroll to position [45, 0]
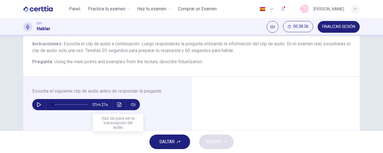
click at [120, 107] on button "Haz clic para ver la transcripción del audio" at bounding box center [119, 104] width 9 height 11
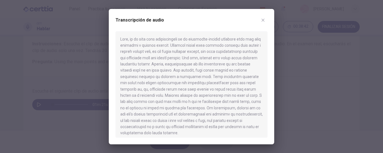
click at [268, 22] on div "Transcripción de audio" at bounding box center [192, 77] width 166 height 136
click at [265, 21] on button "button" at bounding box center [263, 20] width 9 height 9
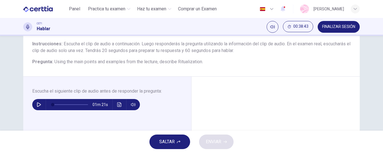
click at [173, 138] on button "SALTAR" at bounding box center [170, 142] width 41 height 15
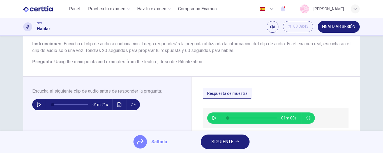
drag, startPoint x: 375, startPoint y: 88, endPoint x: 375, endPoint y: 99, distance: 11.2
click at [375, 99] on div "Pregunta 40 Tipo de pregunta : Integrated 4 Instrucciones : Escucha el clip de …" at bounding box center [191, 83] width 383 height 95
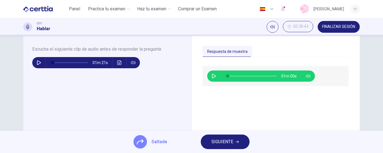
scroll to position [83, 0]
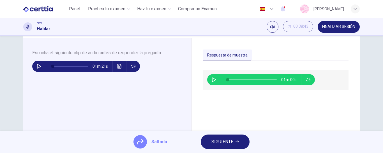
click at [220, 141] on span "SIGUIENTE" at bounding box center [223, 142] width 22 height 8
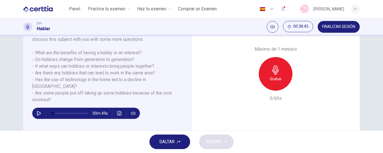
scroll to position [97, 0]
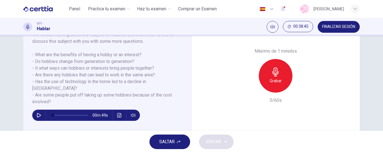
click at [164, 135] on button "SALTAR" at bounding box center [170, 142] width 41 height 15
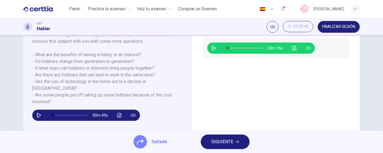
click at [212, 138] on span "SIGUIENTE" at bounding box center [223, 142] width 22 height 8
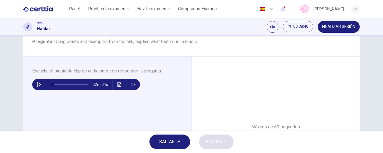
scroll to position [64, 0]
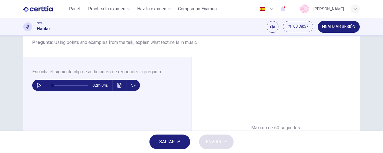
click at [119, 86] on icon "Haz clic para ver la transcripción del audio" at bounding box center [119, 85] width 4 height 4
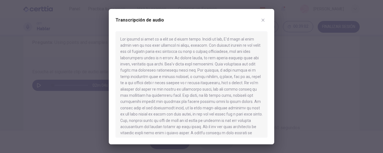
scroll to position [47, 0]
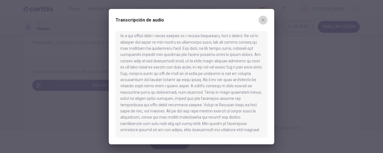
click at [265, 21] on icon "button" at bounding box center [263, 20] width 4 height 4
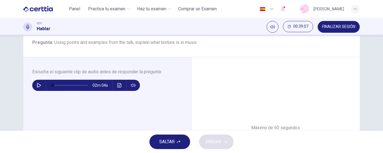
click at [170, 145] on span "SALTAR" at bounding box center [166, 142] width 15 height 8
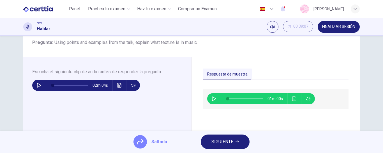
click at [292, 99] on icon "Haz clic para ver la transcripción del audio" at bounding box center [294, 99] width 4 height 4
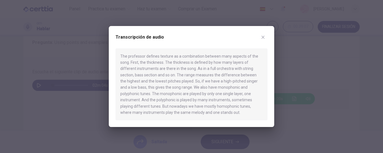
click at [269, 36] on div "Transcripción de audio The professor defines texture as a combination between m…" at bounding box center [192, 77] width 166 height 102
click at [264, 36] on icon "button" at bounding box center [263, 37] width 4 height 4
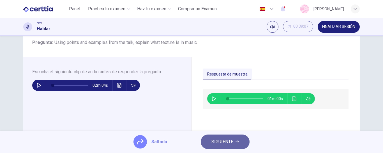
click at [219, 144] on span "SIGUIENTE" at bounding box center [223, 142] width 22 height 8
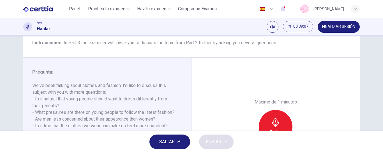
scroll to position [50, 0]
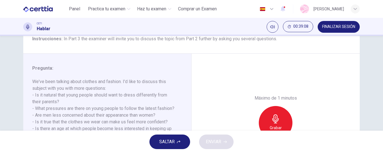
click at [175, 140] on button "SALTAR" at bounding box center [170, 142] width 41 height 15
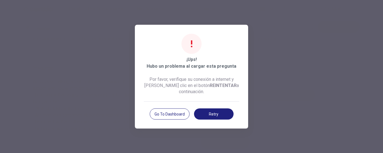
click at [236, 140] on div at bounding box center [191, 76] width 383 height 153
click at [172, 115] on button "Go to Dashboard" at bounding box center [170, 114] width 40 height 11
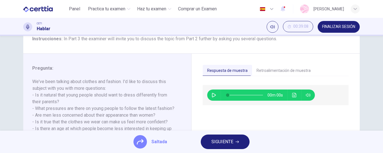
click at [216, 141] on span "SIGUIENTE" at bounding box center [223, 142] width 22 height 8
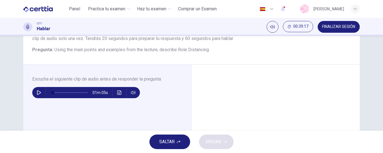
scroll to position [59, 0]
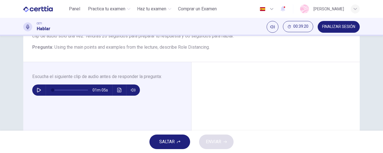
click at [119, 88] on icon "Haz clic para ver la transcripción del audio" at bounding box center [119, 90] width 4 height 4
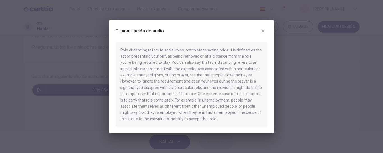
click at [263, 30] on icon "button" at bounding box center [263, 31] width 4 height 4
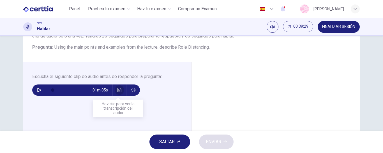
click at [117, 91] on icon "Haz clic para ver la transcripción del audio" at bounding box center [119, 90] width 4 height 4
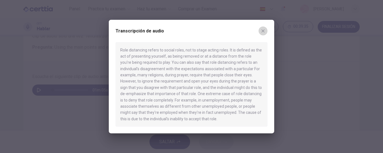
click at [264, 32] on icon "button" at bounding box center [263, 30] width 3 height 3
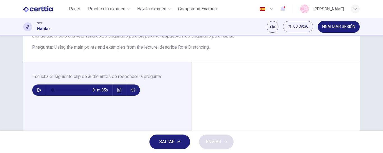
click at [162, 143] on span "SALTAR" at bounding box center [166, 142] width 15 height 8
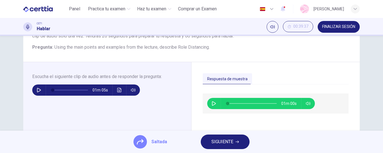
click at [216, 139] on span "SIGUIENTE" at bounding box center [223, 142] width 22 height 8
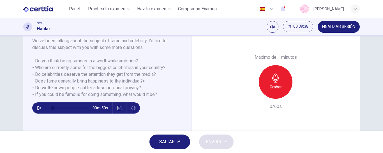
scroll to position [90, 0]
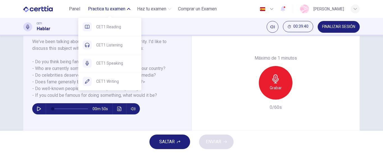
click at [111, 10] on span "Practica tu examen" at bounding box center [106, 9] width 37 height 7
click at [118, 24] on span "CET1 Reading" at bounding box center [116, 27] width 41 height 7
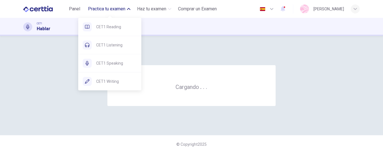
scroll to position [0, 0]
